Goal: Find specific page/section: Find specific page/section

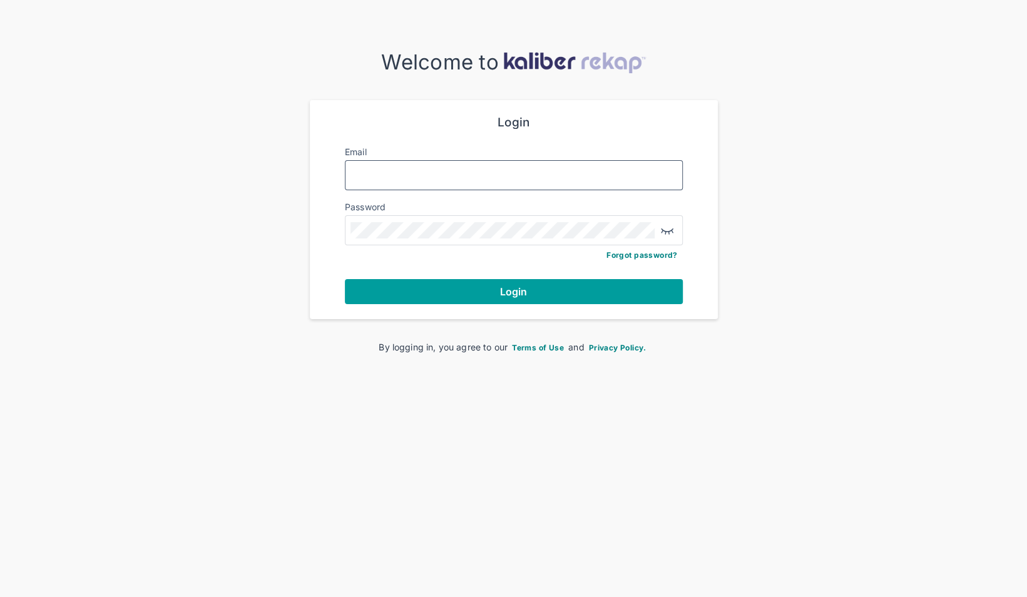
type input "**********"
click at [523, 283] on button "Login" at bounding box center [514, 291] width 338 height 25
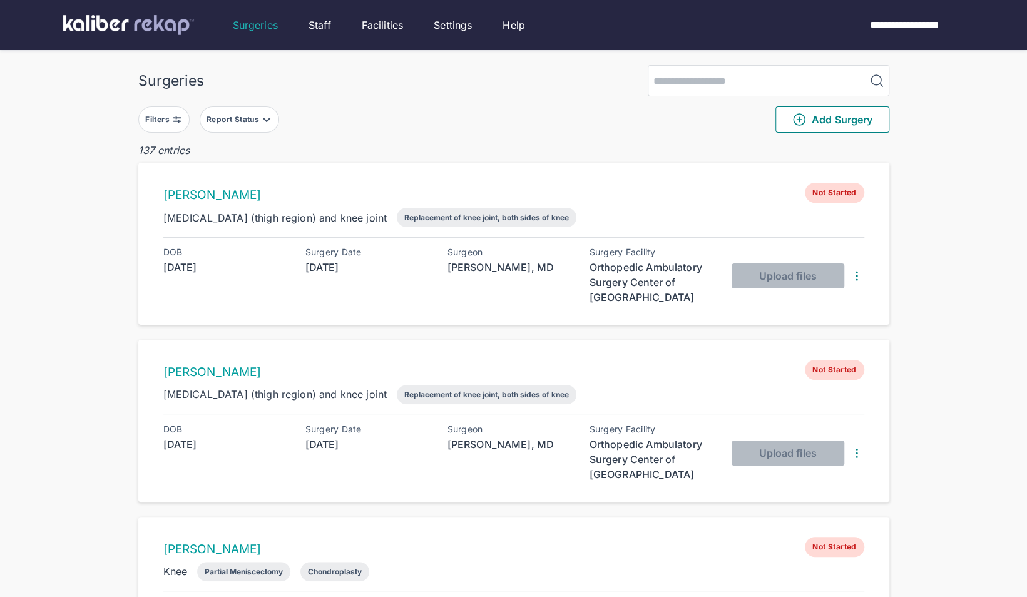
click at [269, 112] on button "Report Status" at bounding box center [240, 119] width 80 height 26
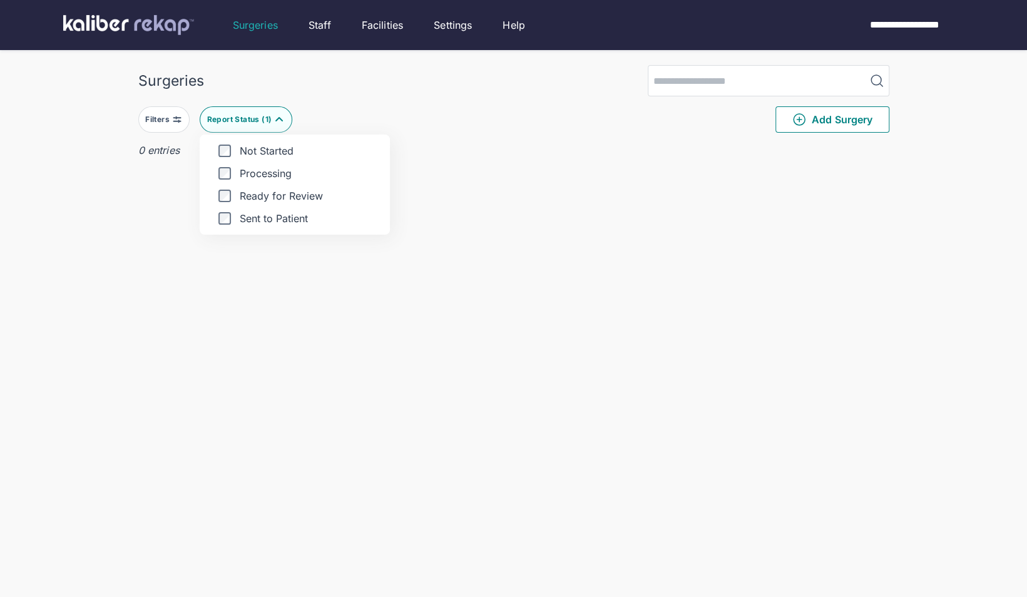
click at [404, 130] on div "Filters Report Status ( 1 ) Not Started Processing Ready for Review Sent to Pat…" at bounding box center [513, 119] width 751 height 46
